Goal: Transaction & Acquisition: Purchase product/service

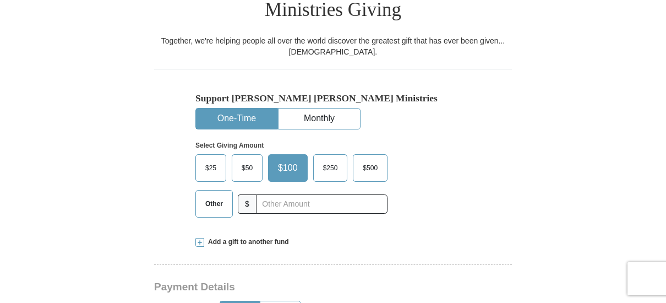
scroll to position [319, 0]
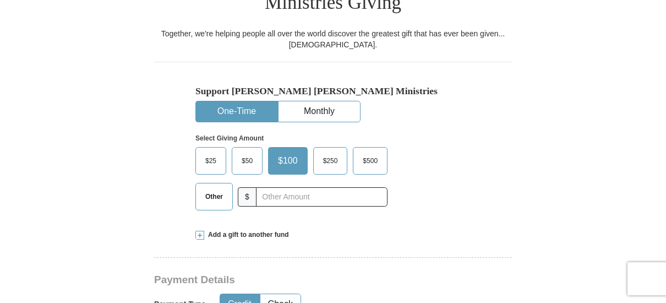
click at [221, 188] on span "Other" at bounding box center [214, 196] width 29 height 17
click at [0, 0] on input "Other" at bounding box center [0, 0] width 0 height 0
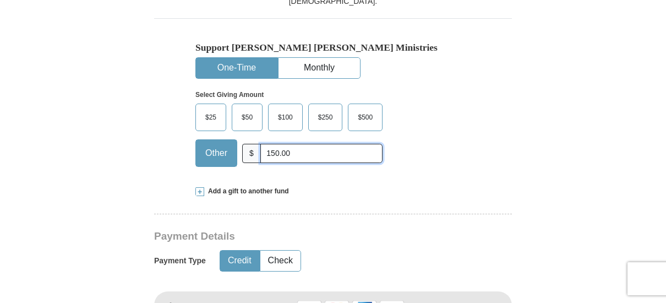
scroll to position [357, 0]
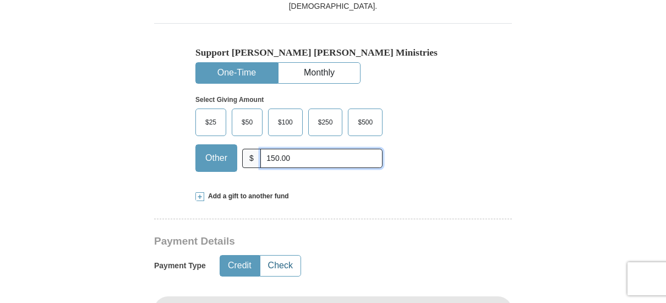
type input "150.00"
click at [284, 255] on button "Check" at bounding box center [280, 265] width 40 height 20
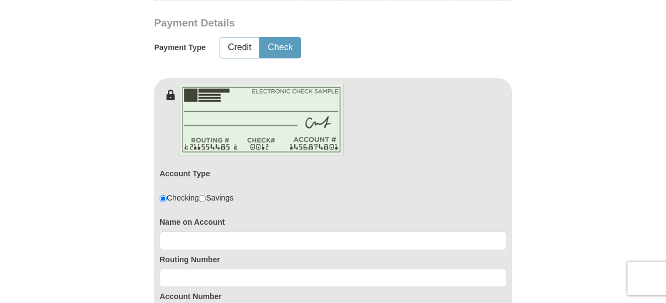
scroll to position [578, 0]
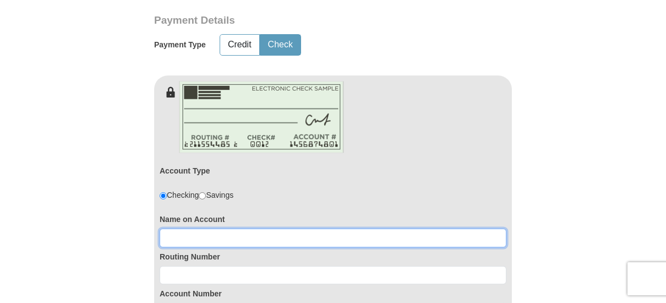
click at [200, 228] on input at bounding box center [333, 237] width 347 height 19
type input "[PERSON_NAME]"
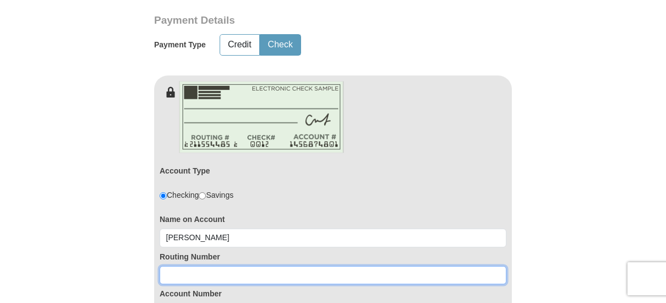
click at [175, 266] on input at bounding box center [333, 275] width 347 height 19
type input "122105278"
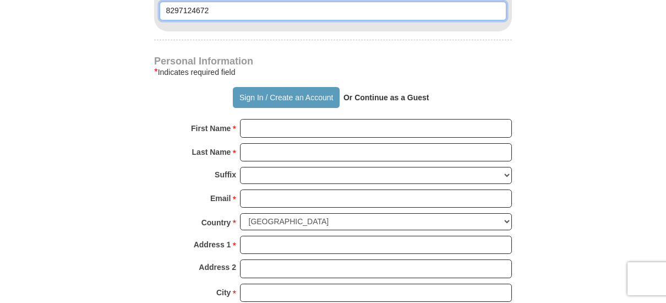
scroll to position [882, 0]
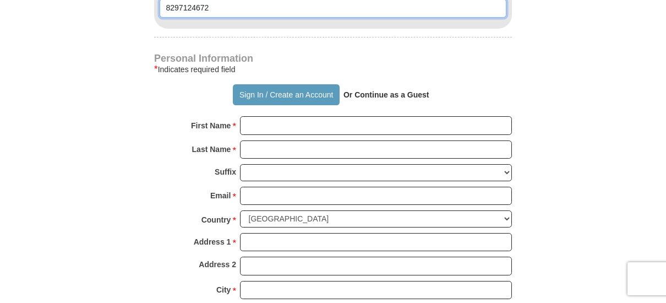
type input "8297124672"
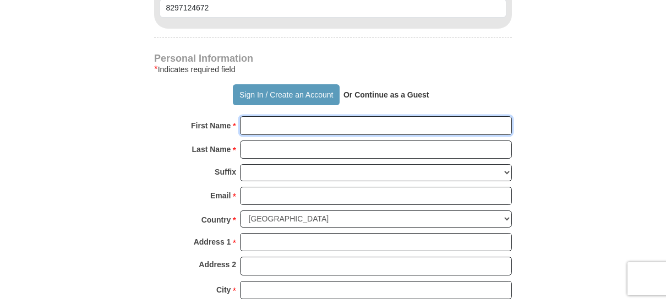
click at [265, 116] on input "First Name *" at bounding box center [376, 125] width 272 height 19
type input "Harroll"
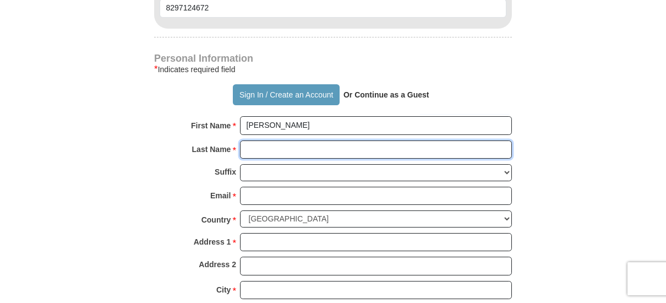
type input "Mitchell"
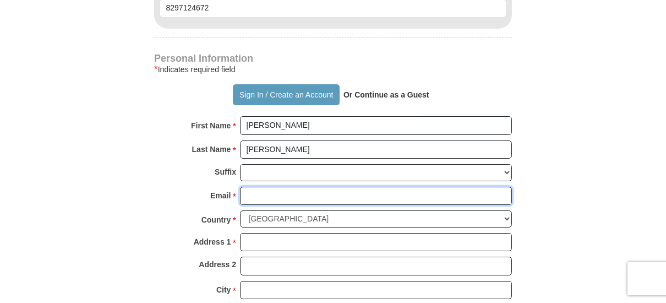
type input "halmitch@gmail.com"
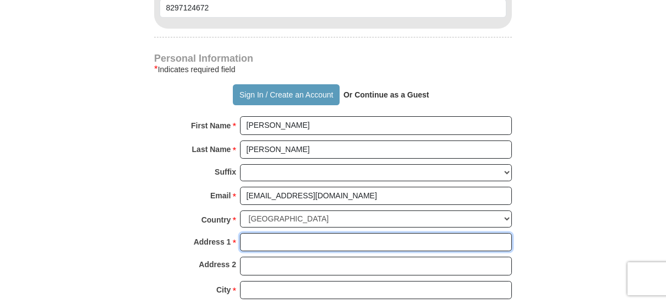
type input "9258 East 38th Street"
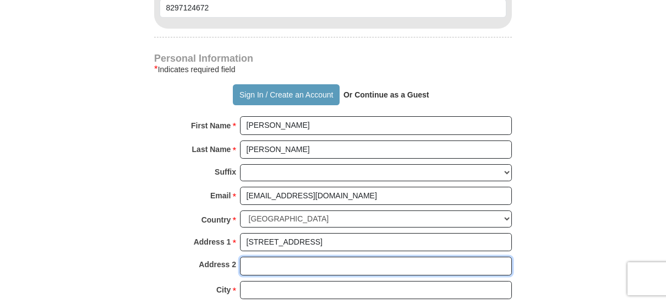
type input "9258 East 38th Street"
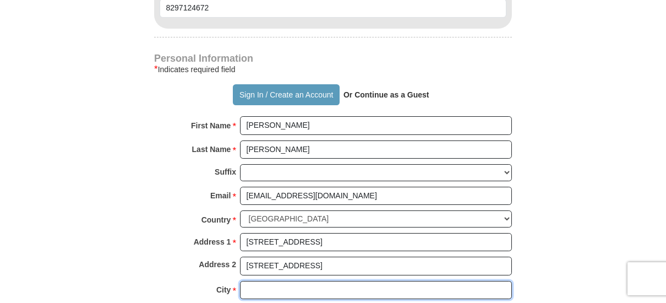
type input "Tucson"
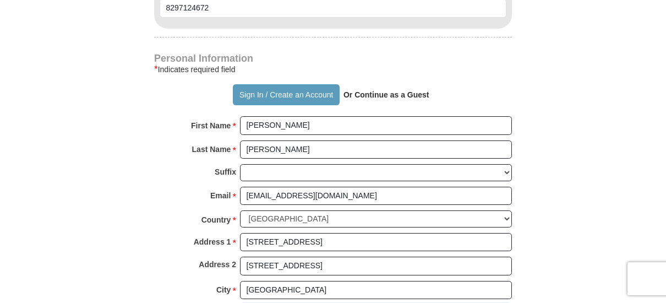
select select "AZ"
type input "85730"
type input "5206645708"
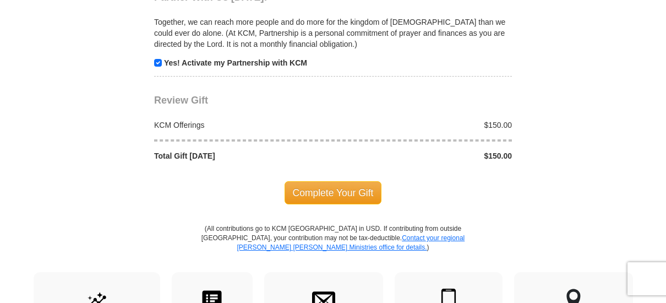
scroll to position [1270, 0]
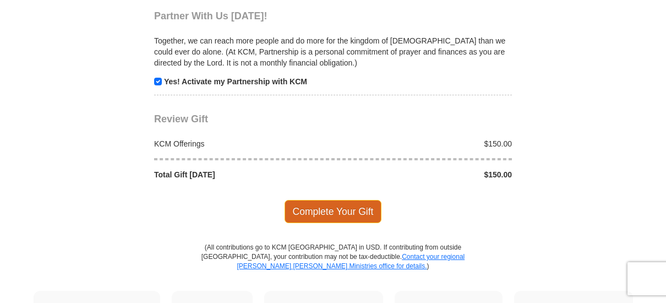
click at [347, 200] on span "Complete Your Gift" at bounding box center [333, 211] width 97 height 23
